Goal: Task Accomplishment & Management: Understand process/instructions

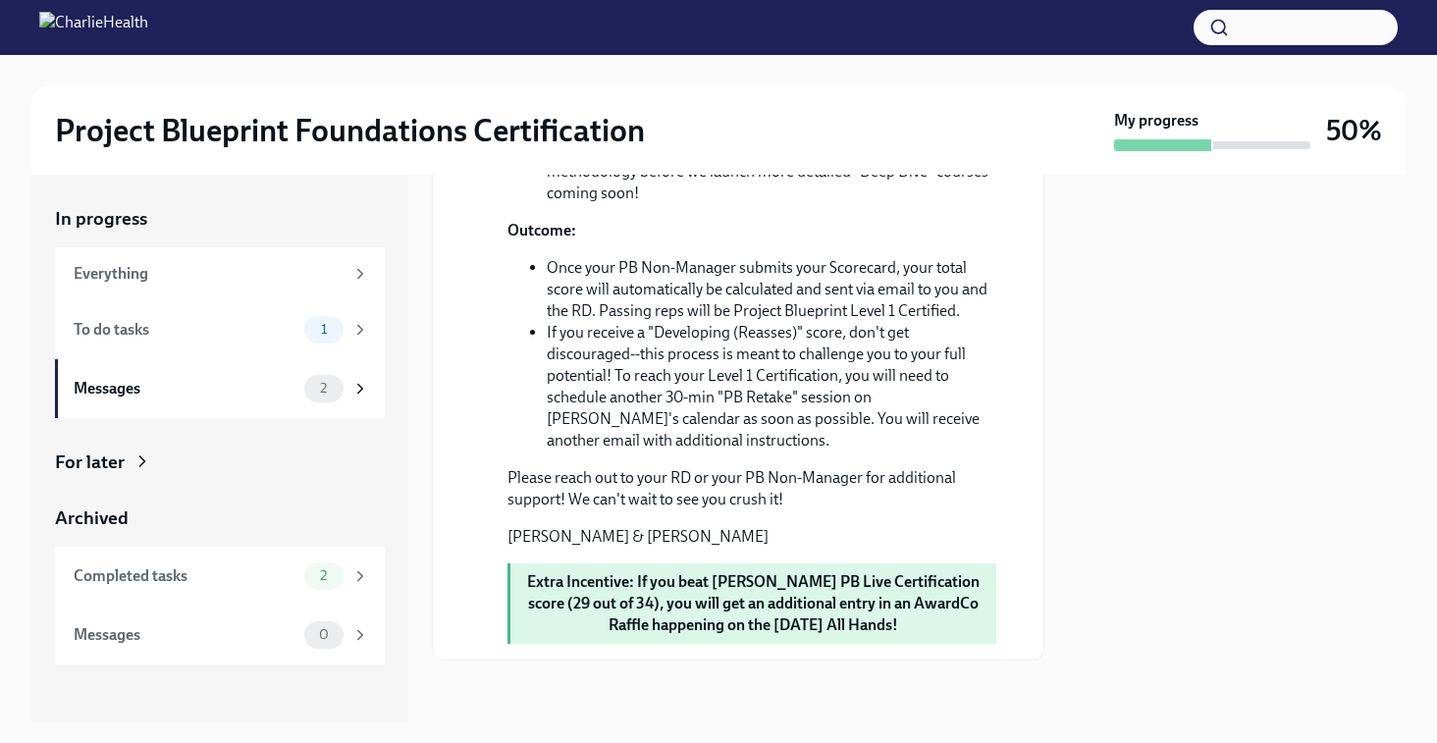
scroll to position [1689, 0]
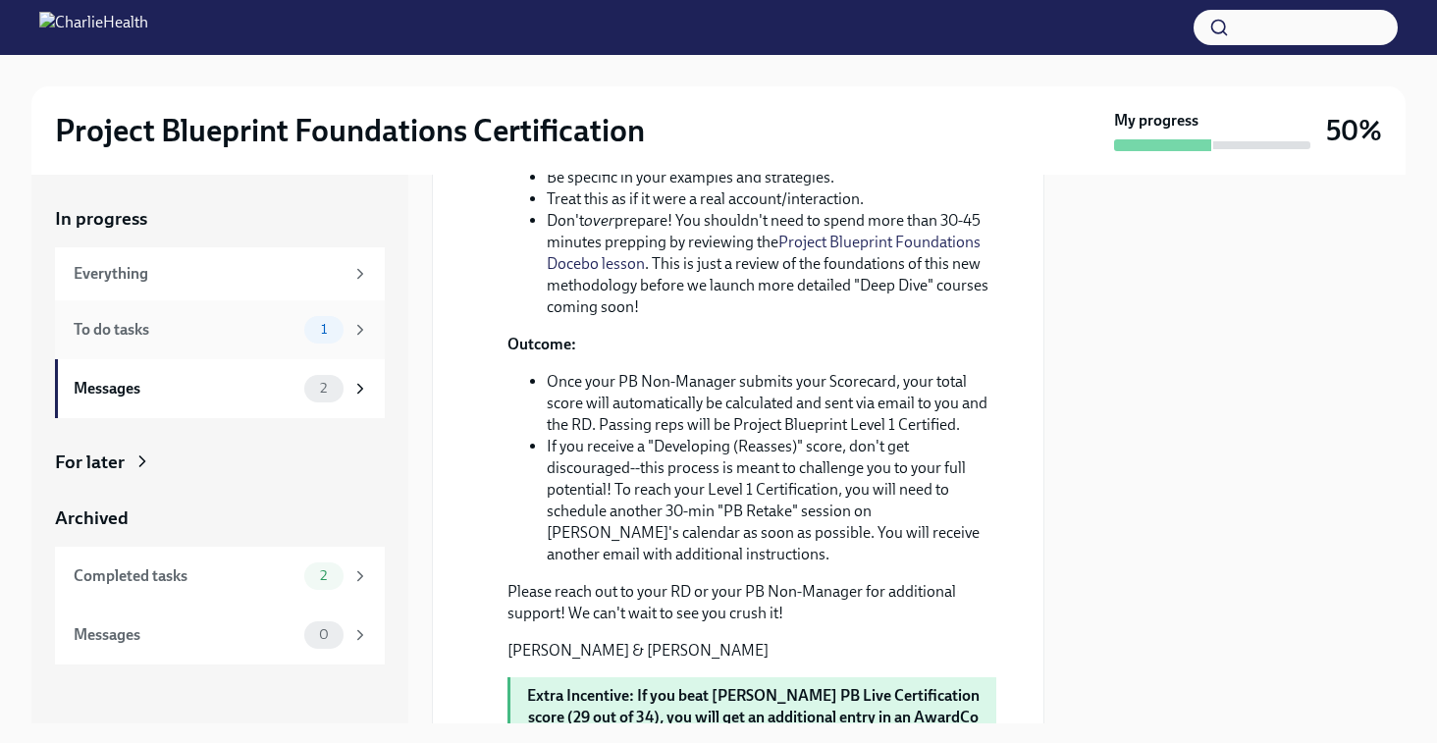
click at [278, 346] on div "To do tasks 1" at bounding box center [220, 329] width 330 height 59
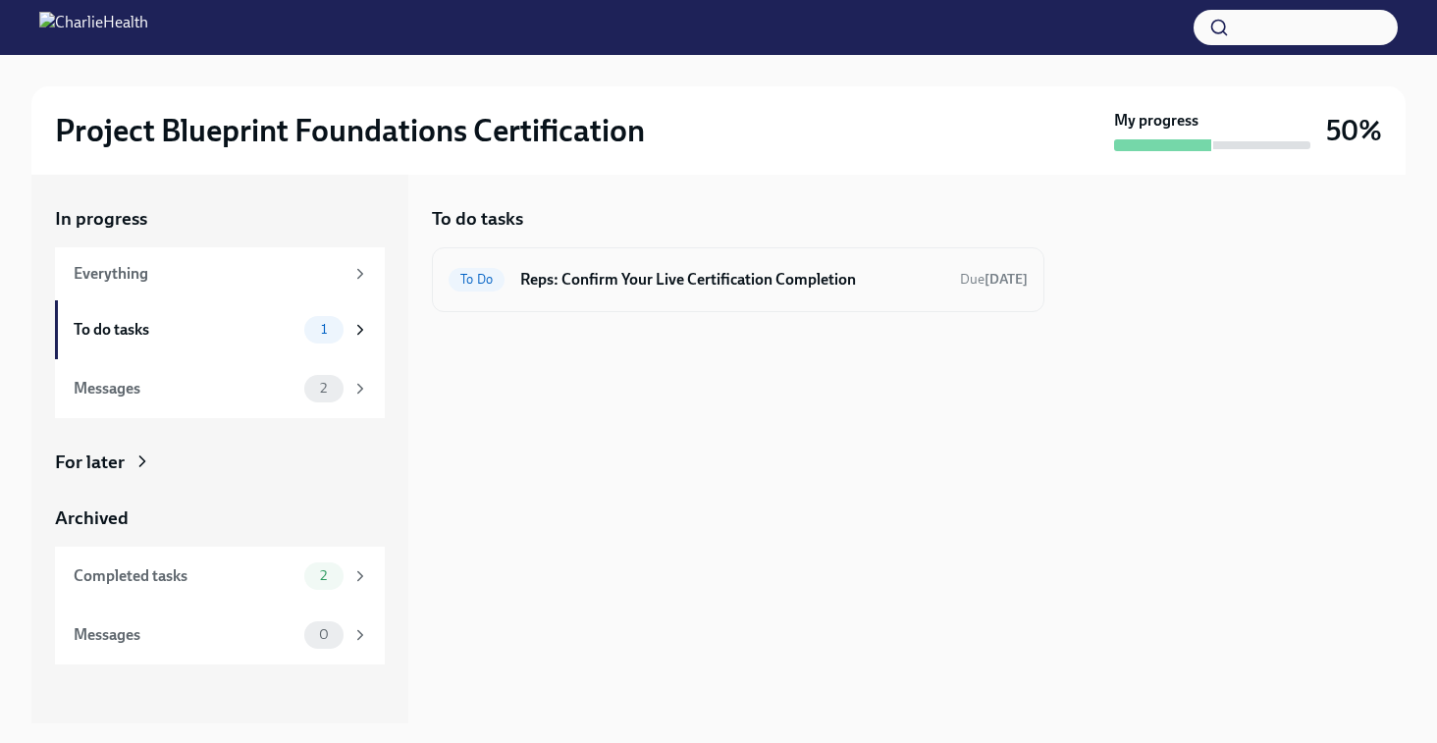
click at [794, 287] on h6 "Reps: Confirm Your Live Certification Completion" at bounding box center [732, 280] width 424 height 22
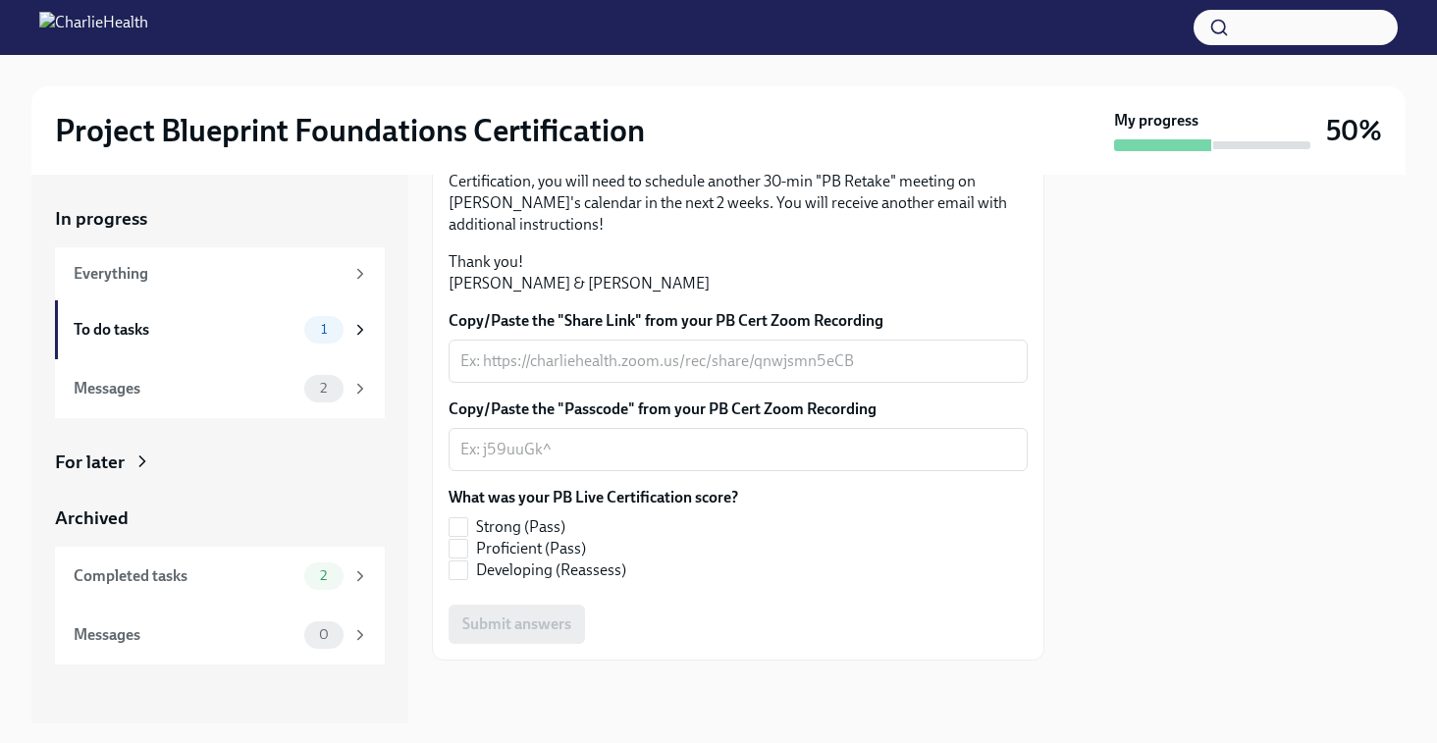
scroll to position [543, 0]
click at [178, 570] on div "Completed tasks" at bounding box center [185, 576] width 223 height 22
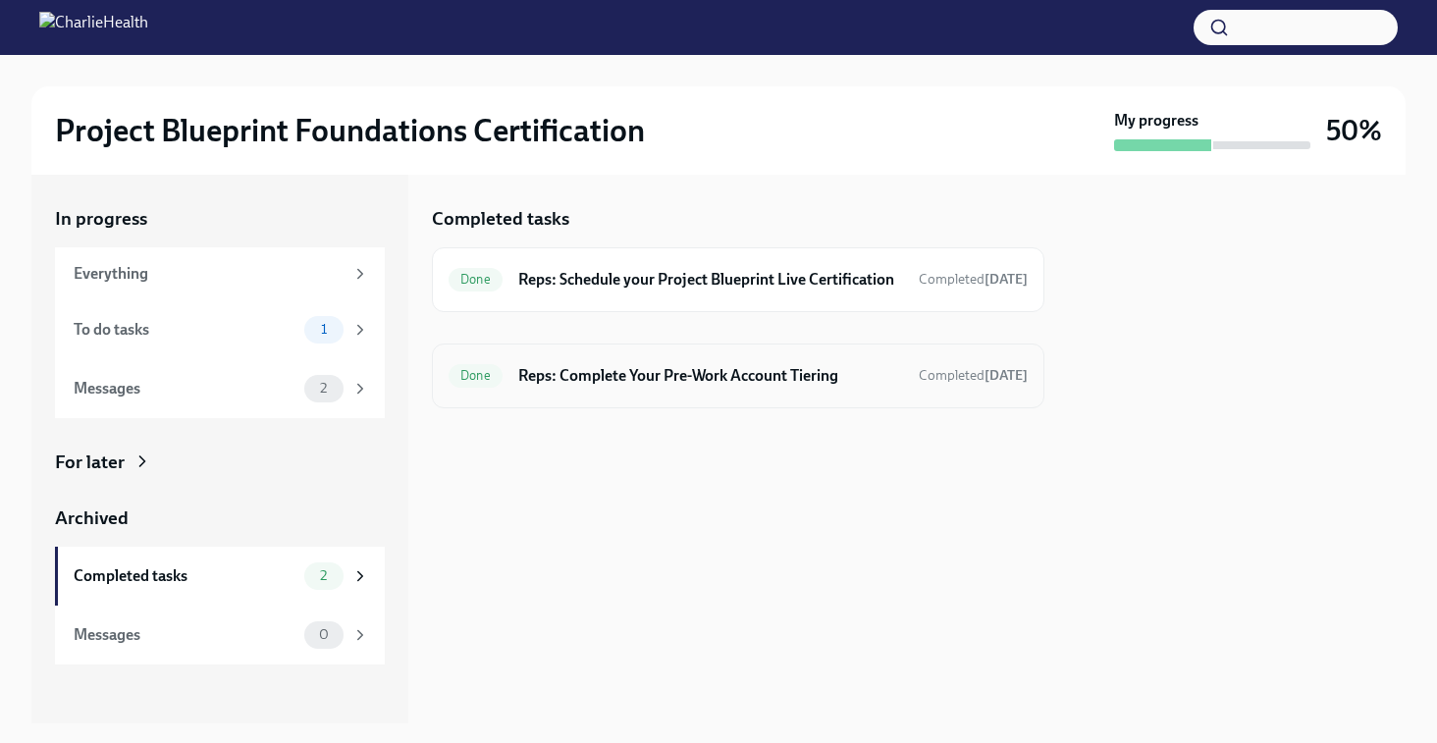
click at [762, 385] on h6 "Reps: Complete Your Pre-Work Account Tiering" at bounding box center [710, 376] width 385 height 22
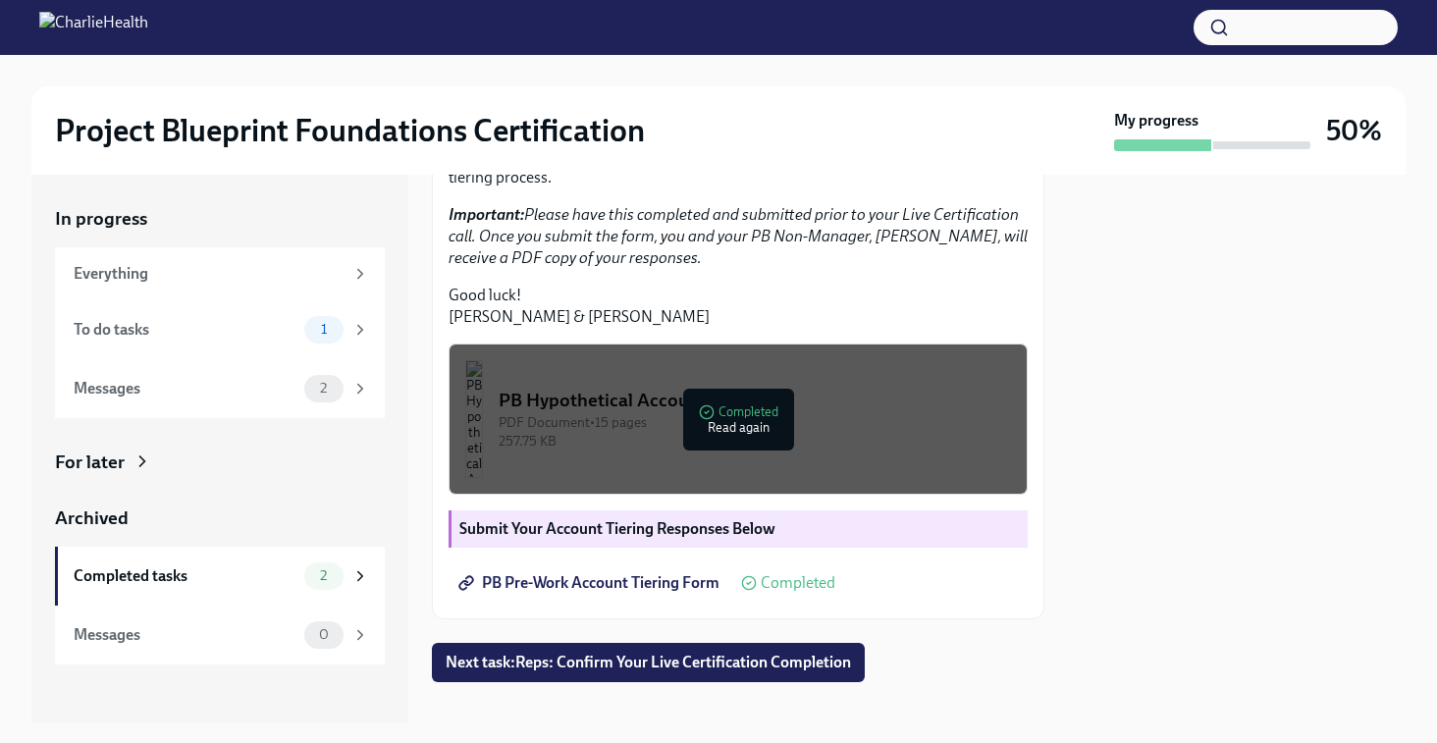
scroll to position [539, 0]
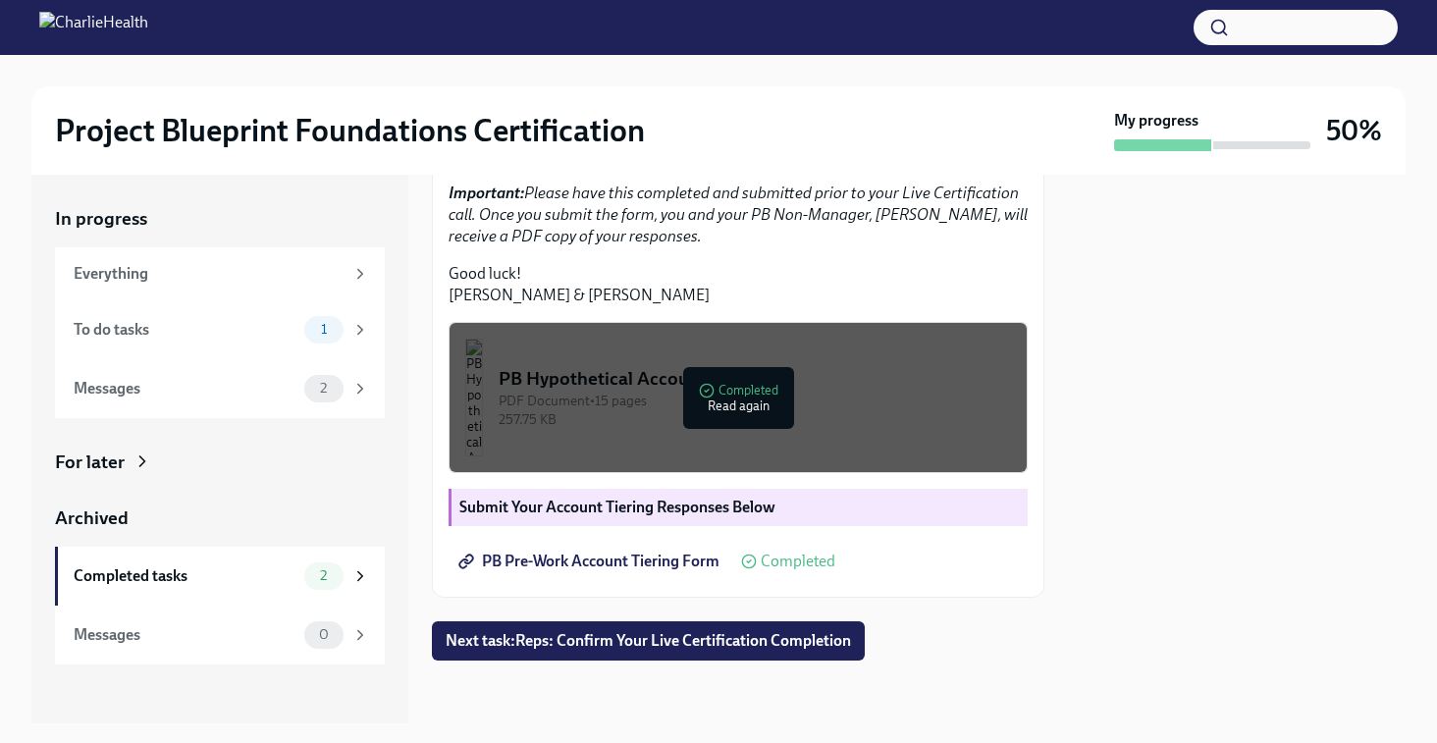
click at [762, 406] on div "PDF Document • 15 pages" at bounding box center [755, 401] width 512 height 19
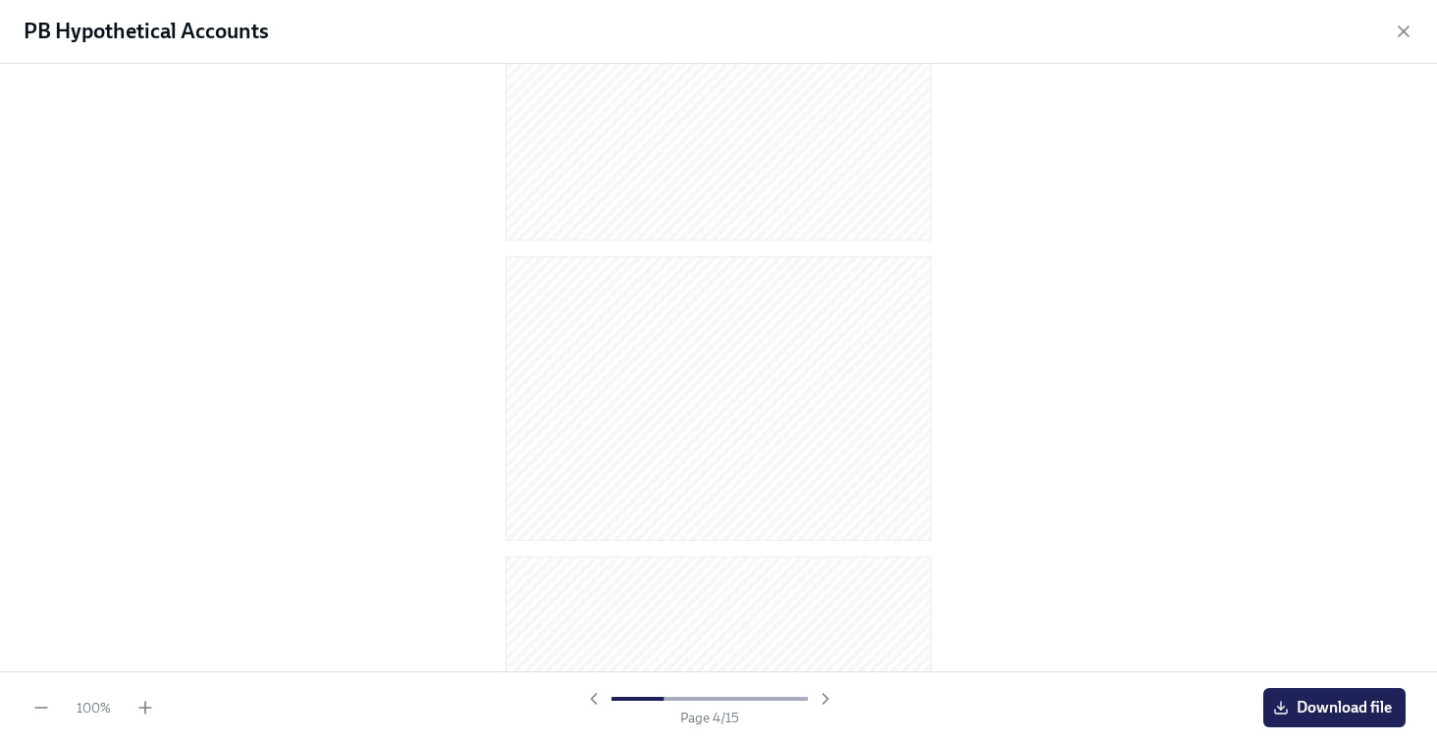
scroll to position [0, 0]
